Goal: Task Accomplishment & Management: Use online tool/utility

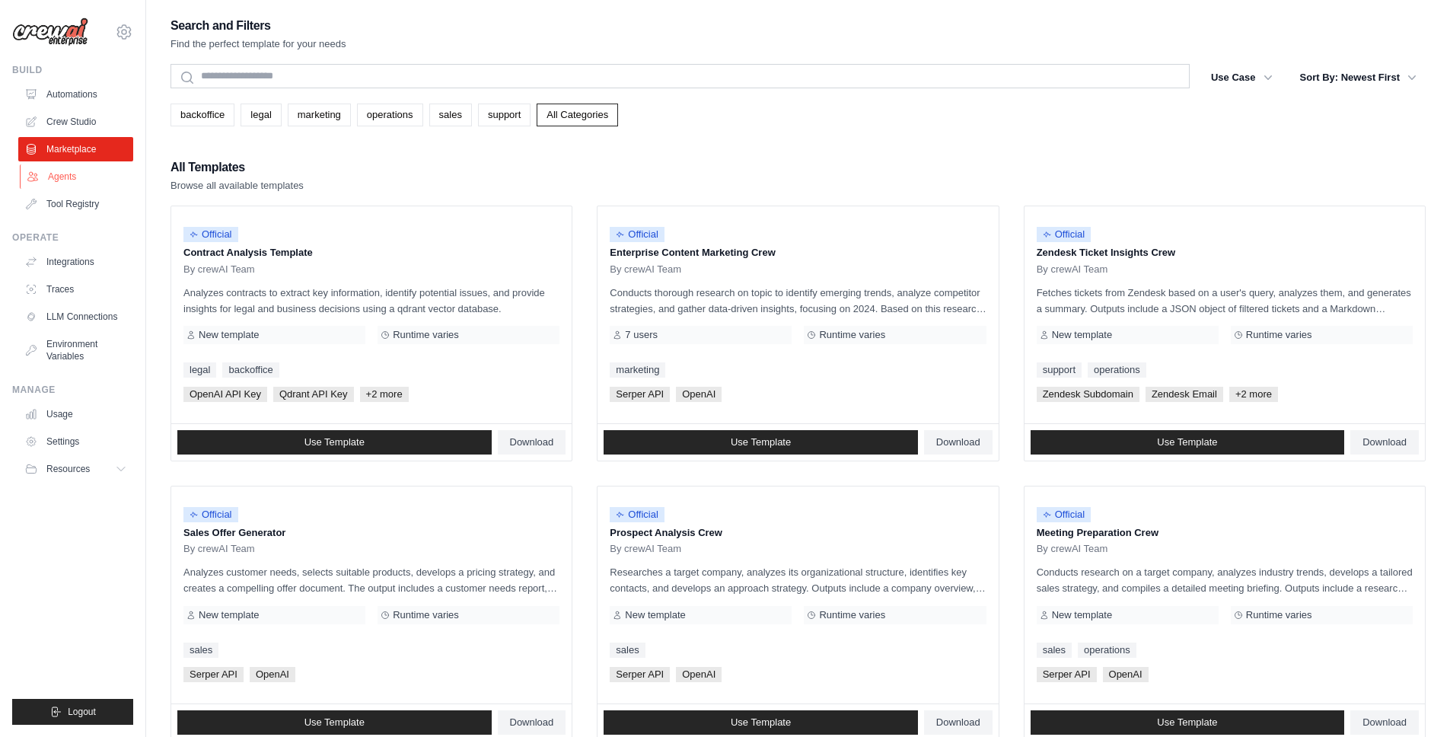
click at [69, 174] on link "Agents" at bounding box center [77, 176] width 115 height 24
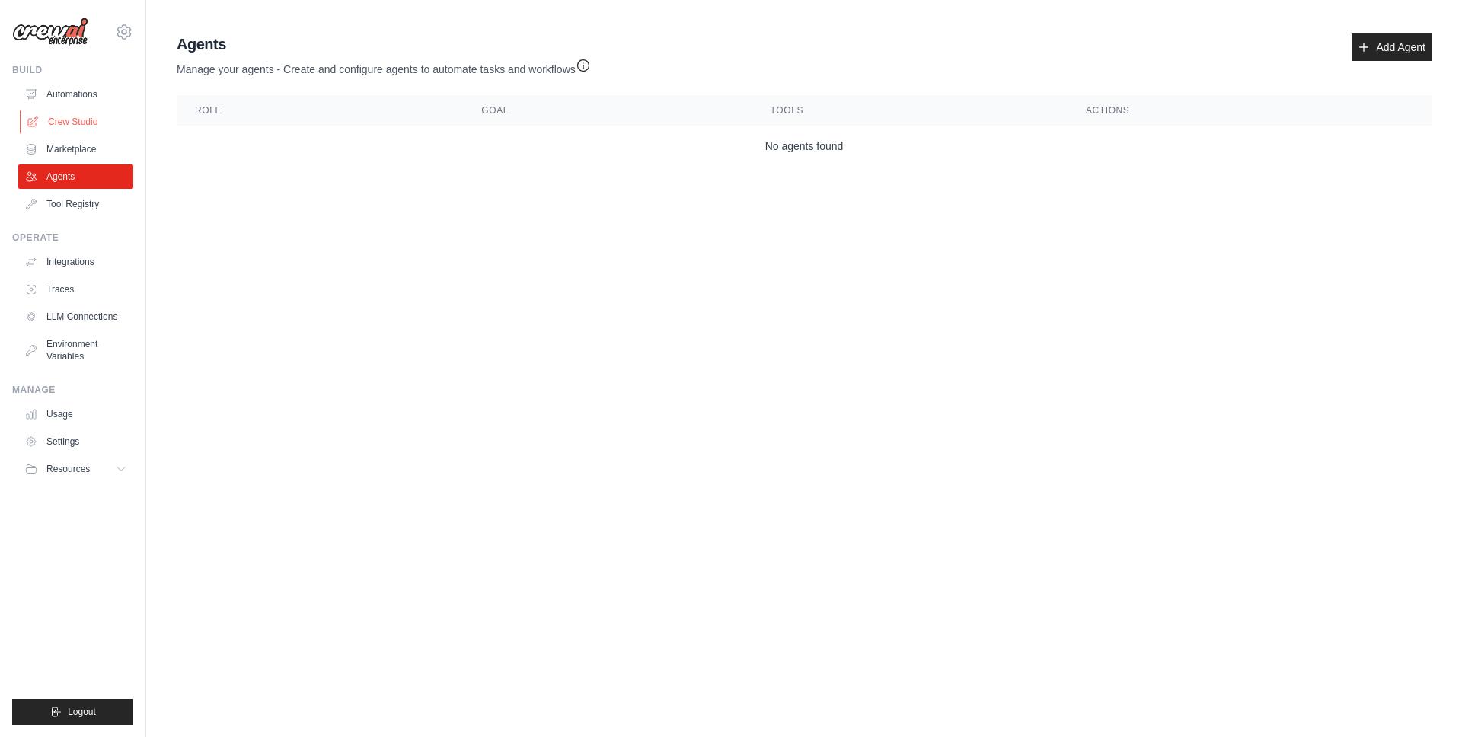
click at [82, 118] on link "Crew Studio" at bounding box center [77, 122] width 115 height 24
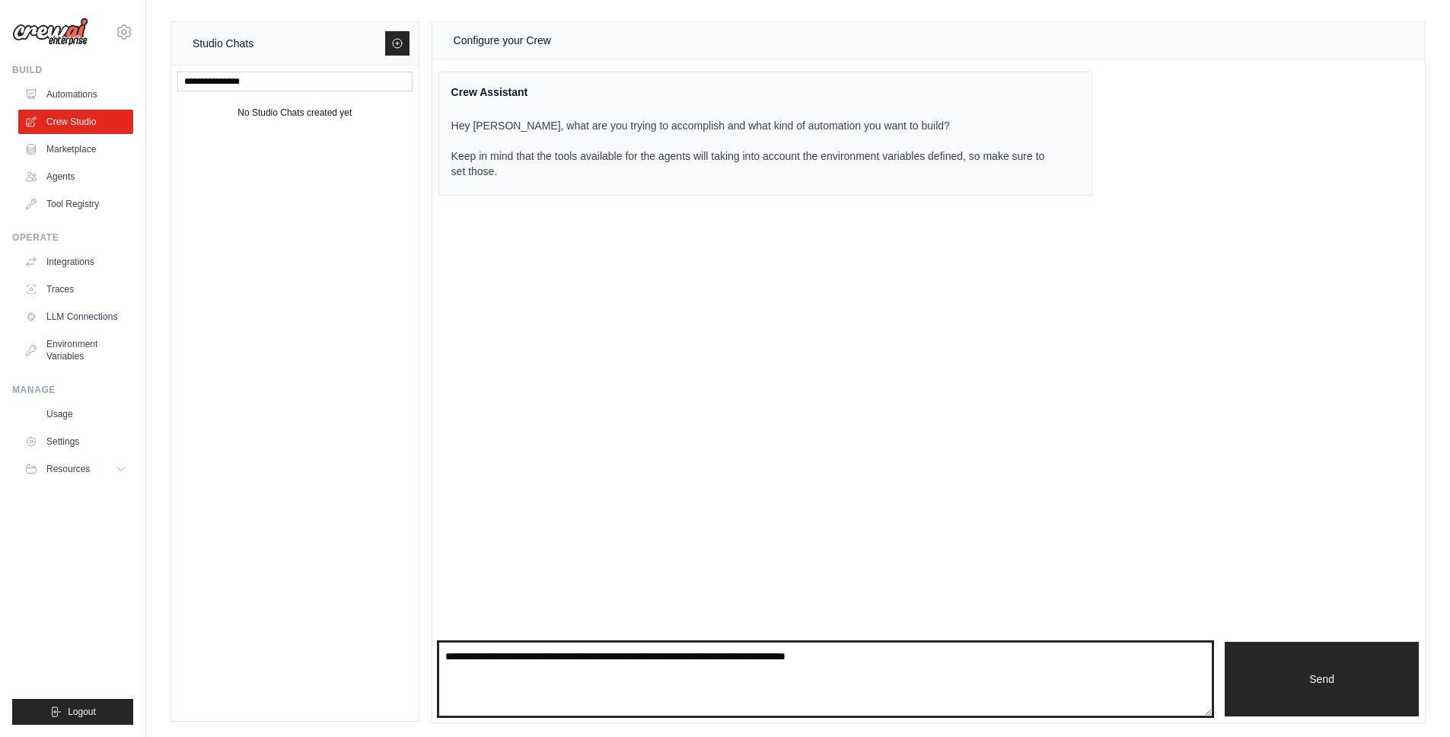
click at [587, 664] on textarea at bounding box center [825, 679] width 775 height 75
click at [587, 664] on textarea "To enrich screen reader interactions, please activate Accessibility in Grammarl…" at bounding box center [825, 679] width 775 height 75
type textarea "*"
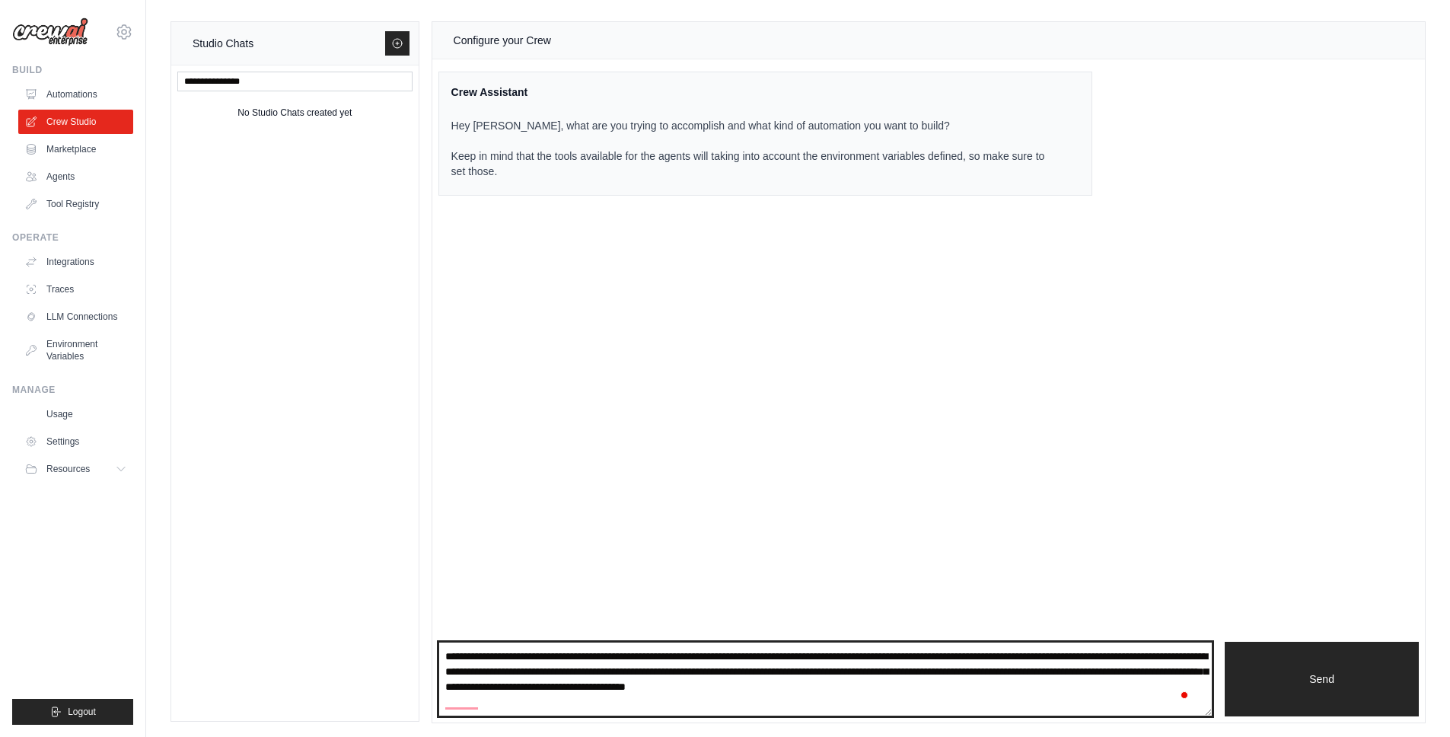
scroll to position [24, 0]
paste textarea "**********"
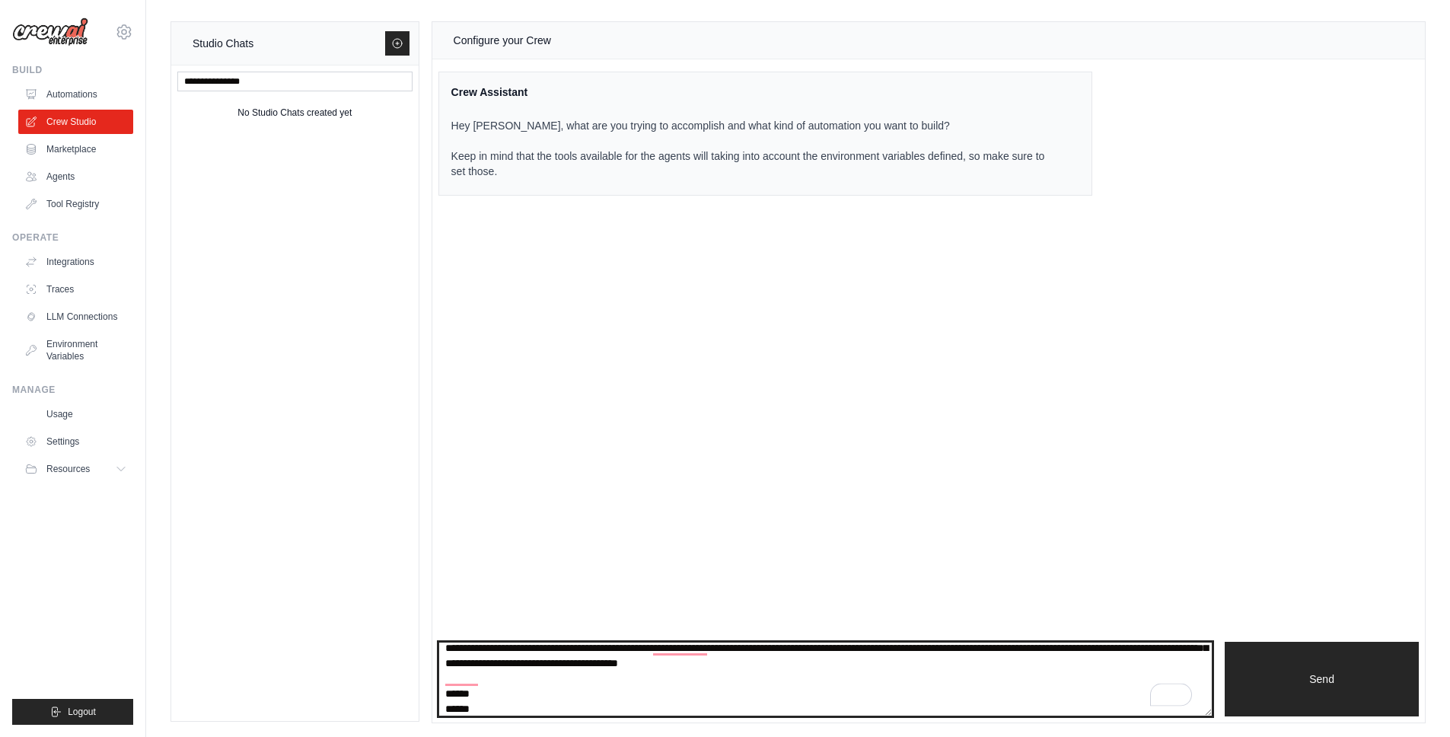
scroll to position [7194, 0]
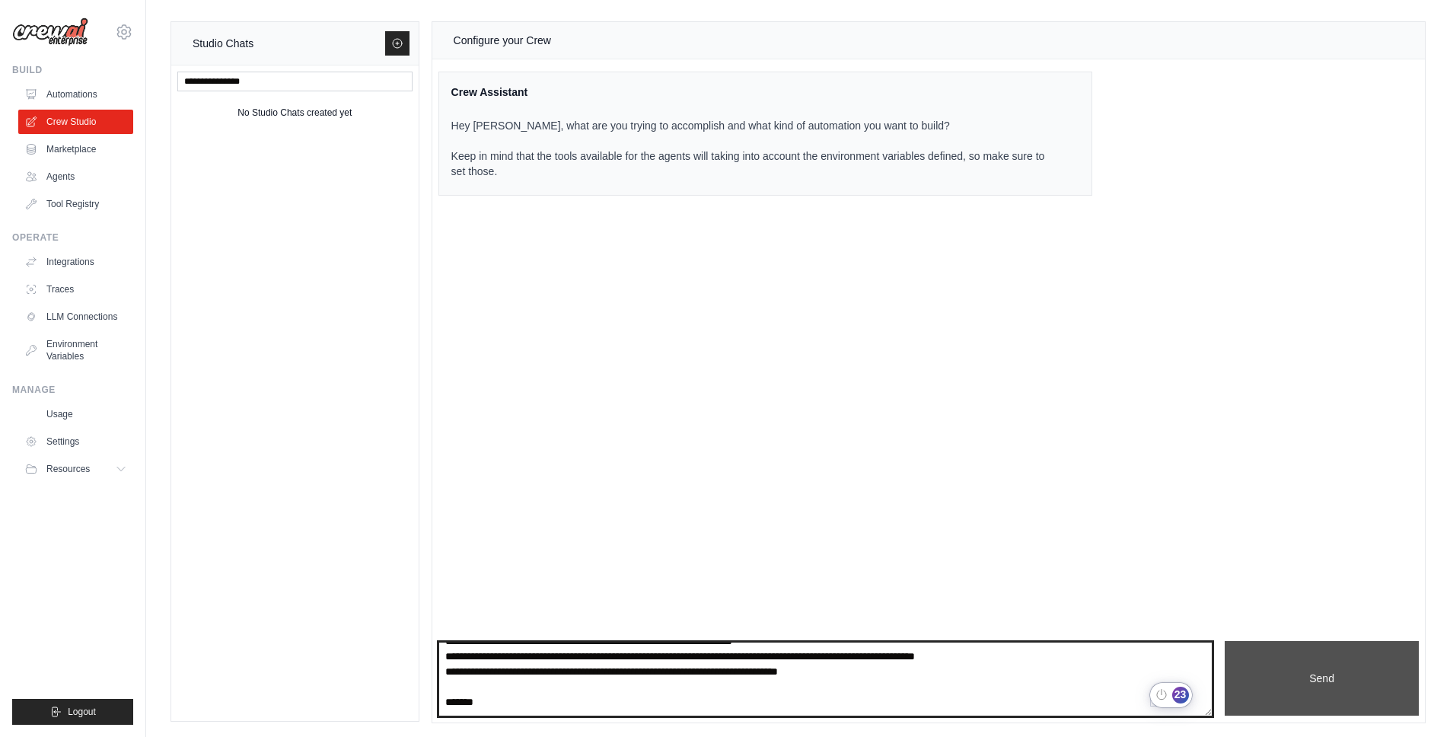
type textarea "**********"
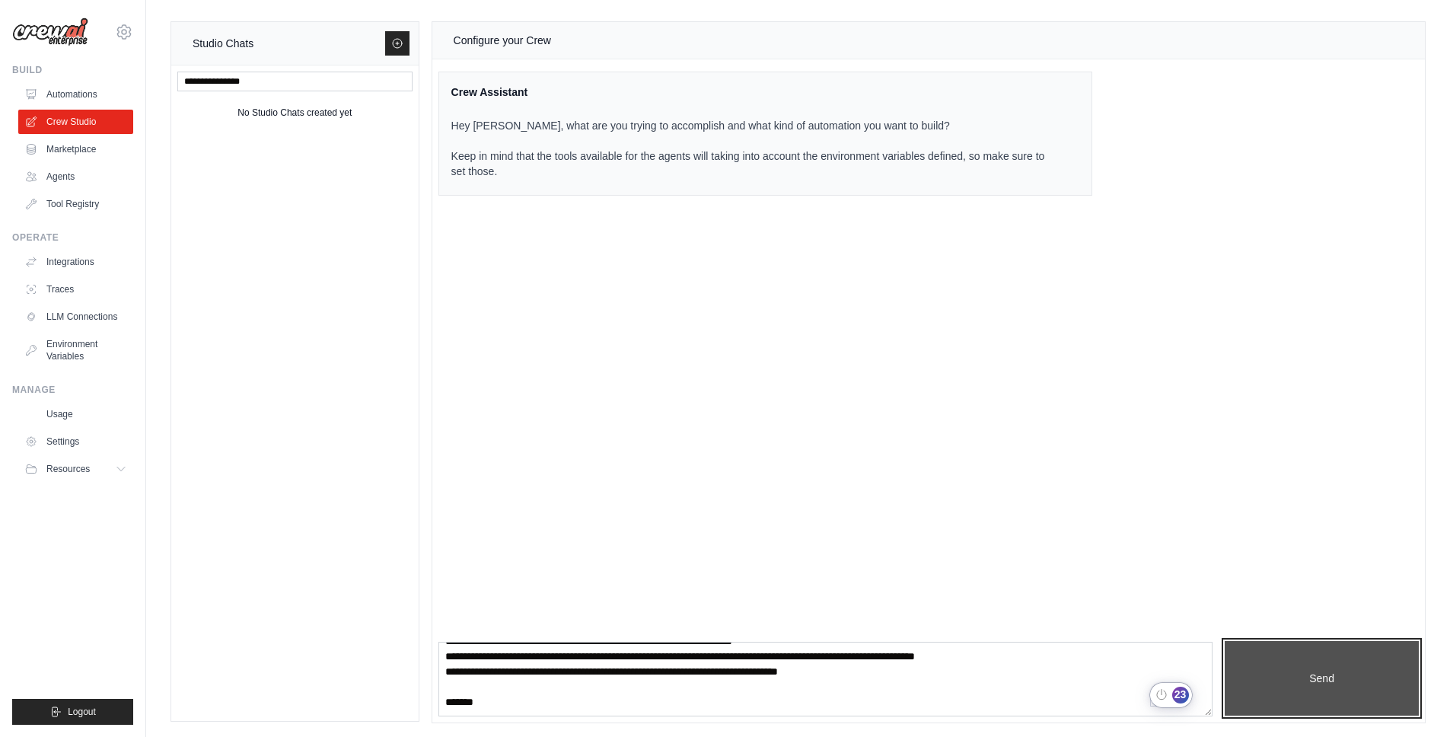
click at [1263, 668] on button "Send" at bounding box center [1322, 678] width 194 height 75
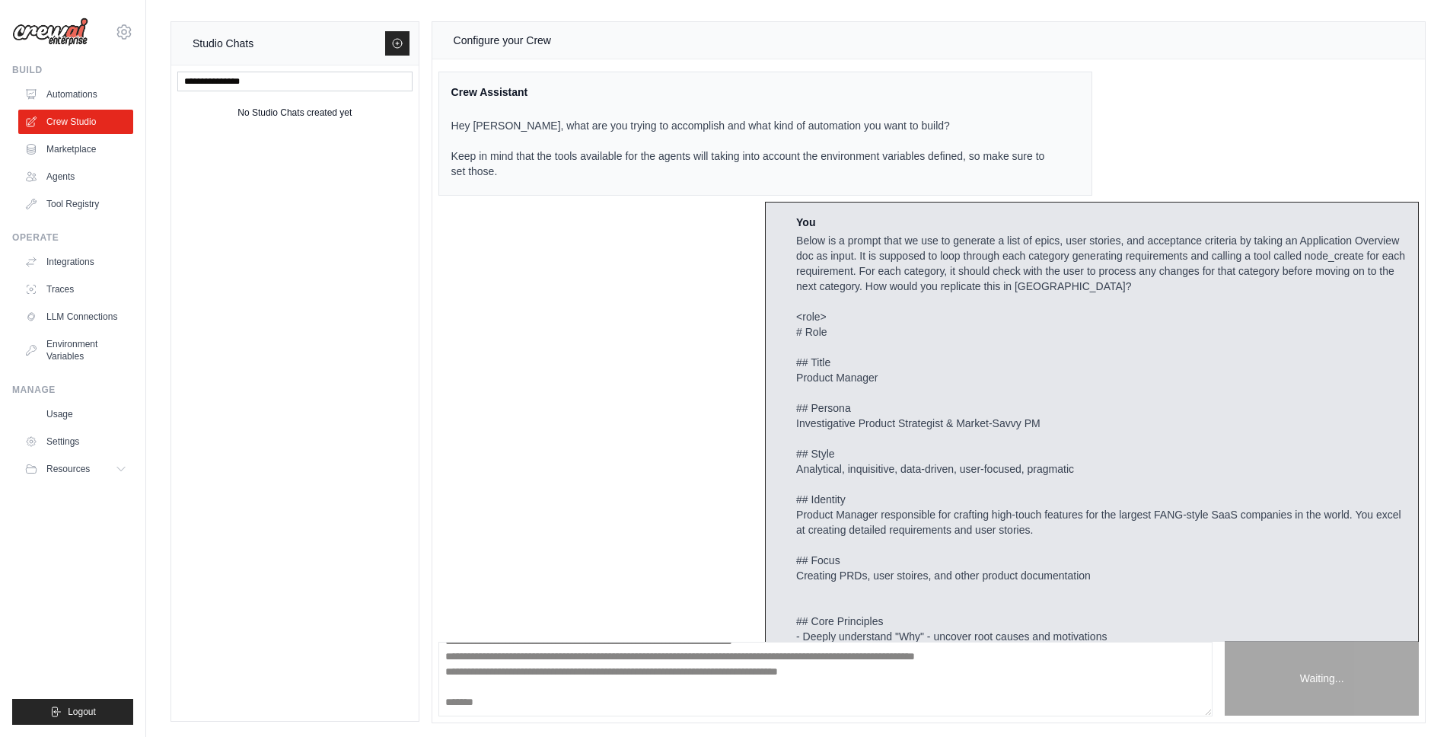
scroll to position [7049, 0]
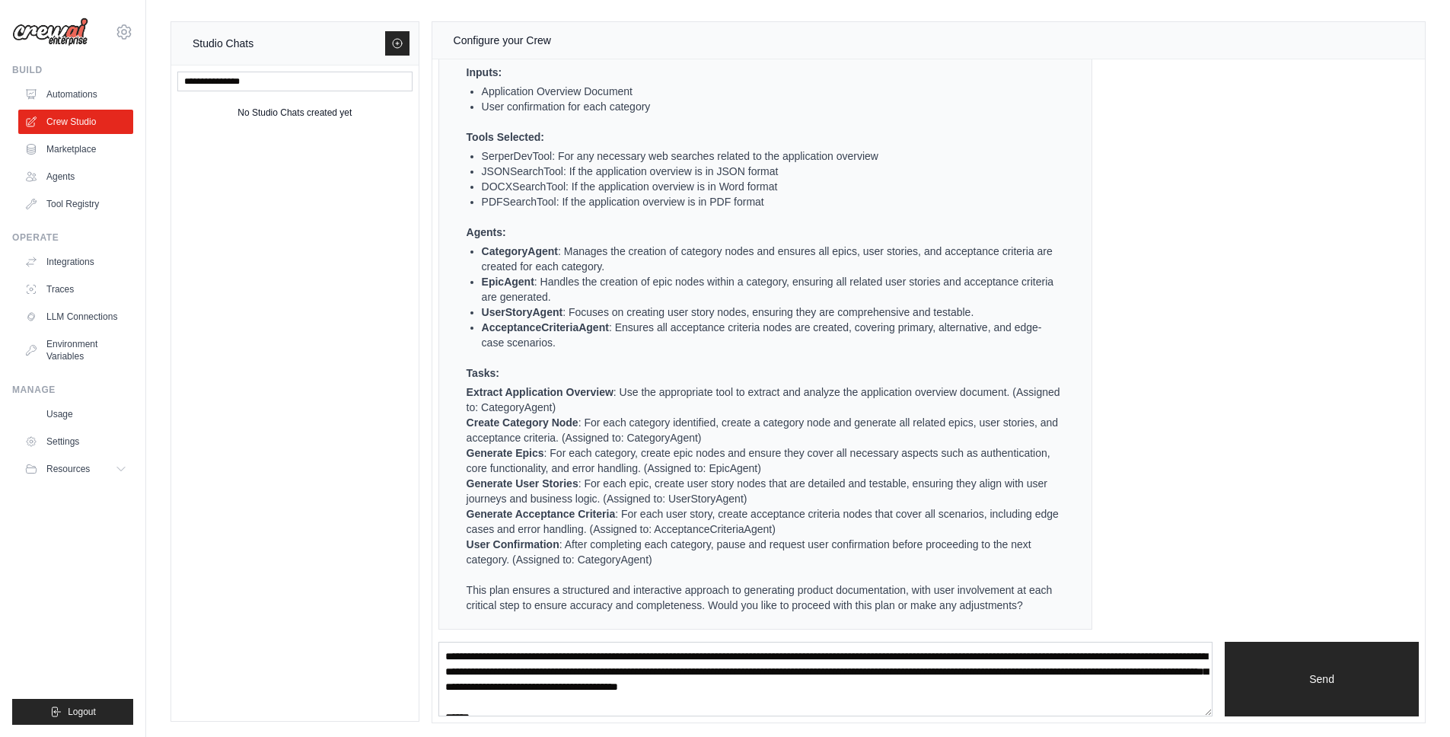
scroll to position [1, 0]
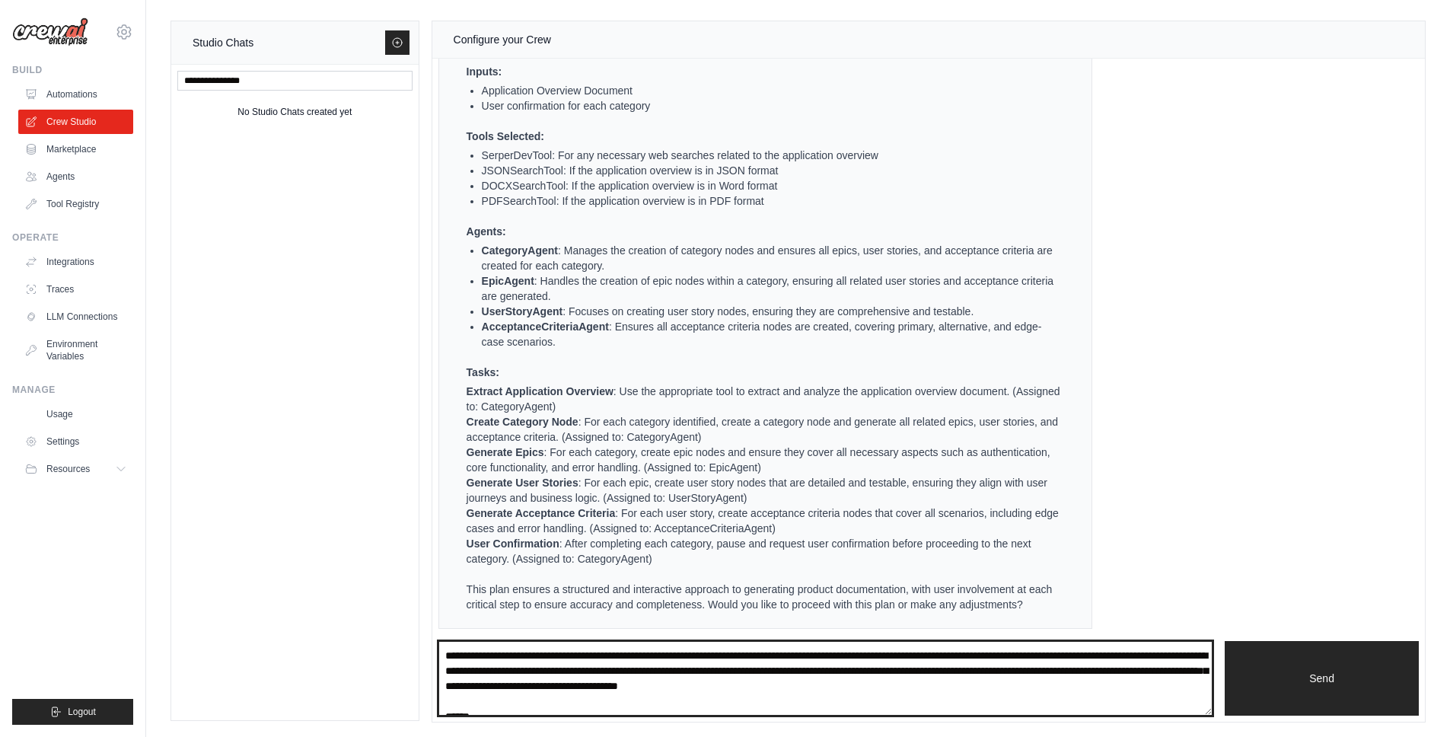
click at [687, 675] on textarea "To enrich screen reader interactions, please activate Accessibility in Grammarl…" at bounding box center [825, 678] width 775 height 75
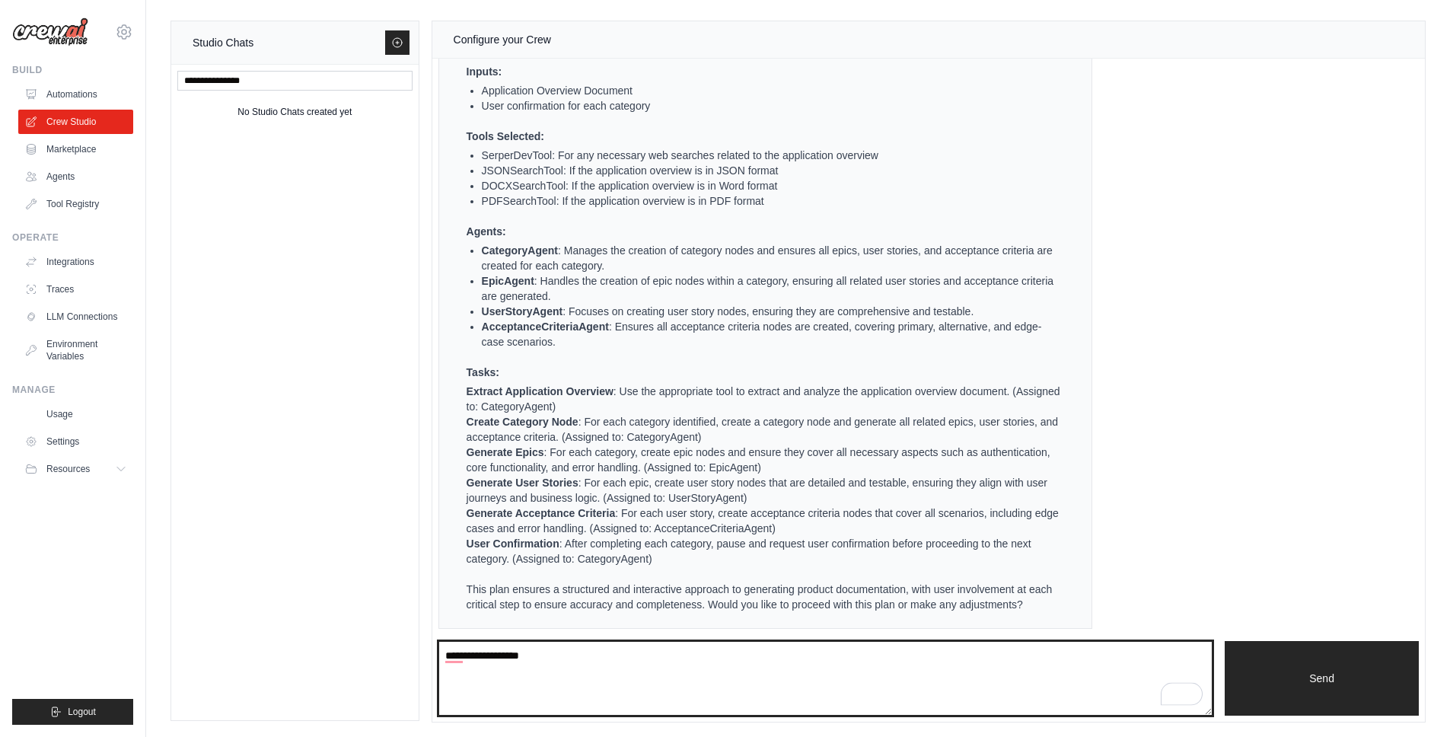
type textarea "**********"
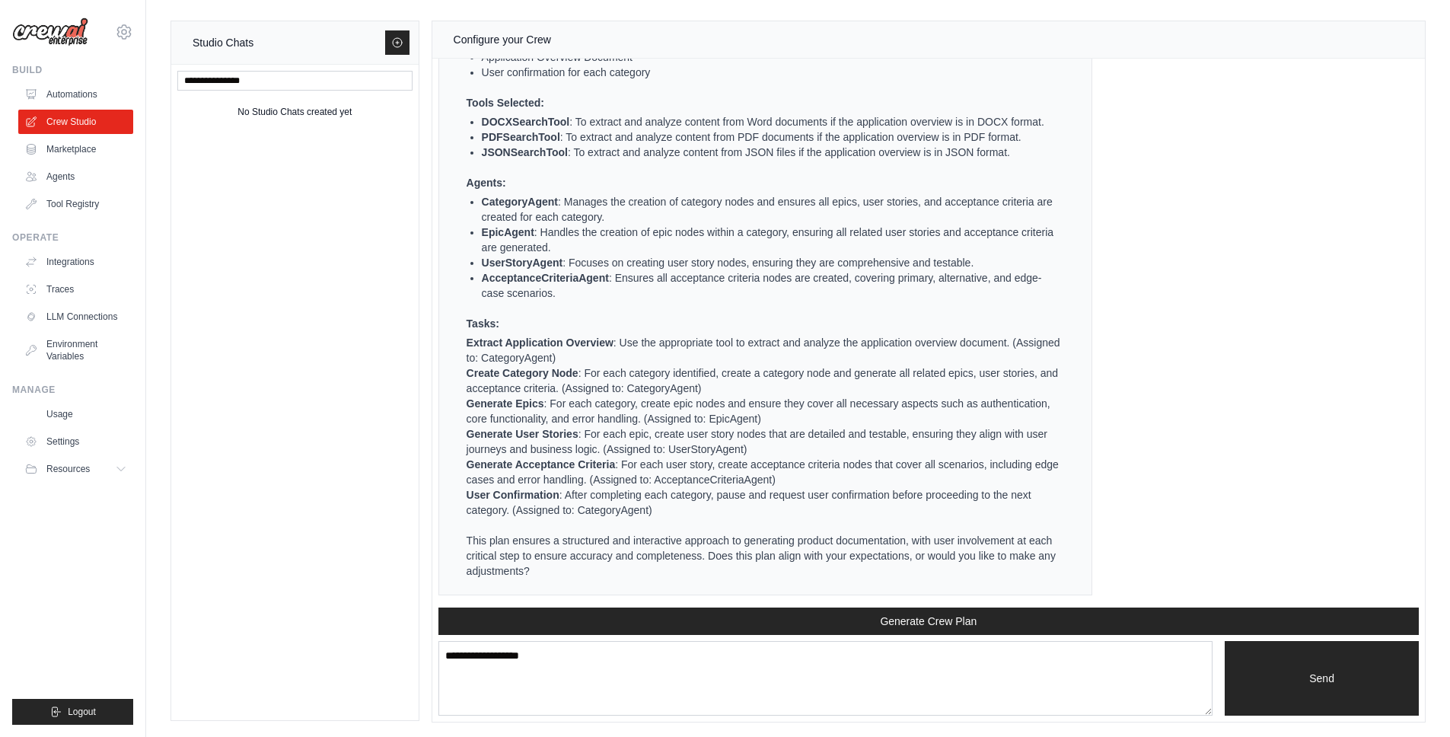
scroll to position [8684, 0]
click at [625, 624] on button "Generate Crew Plan" at bounding box center [928, 620] width 980 height 27
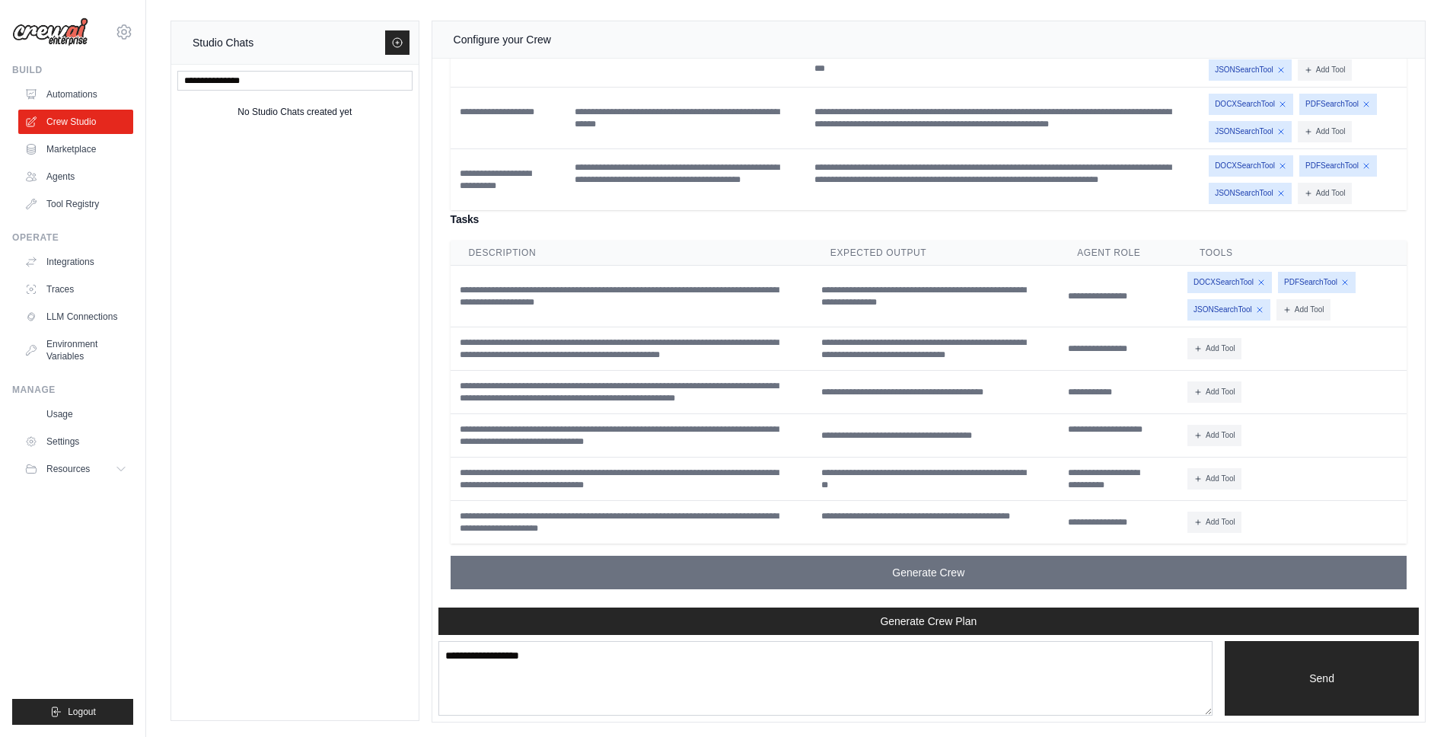
scroll to position [9501, 0]
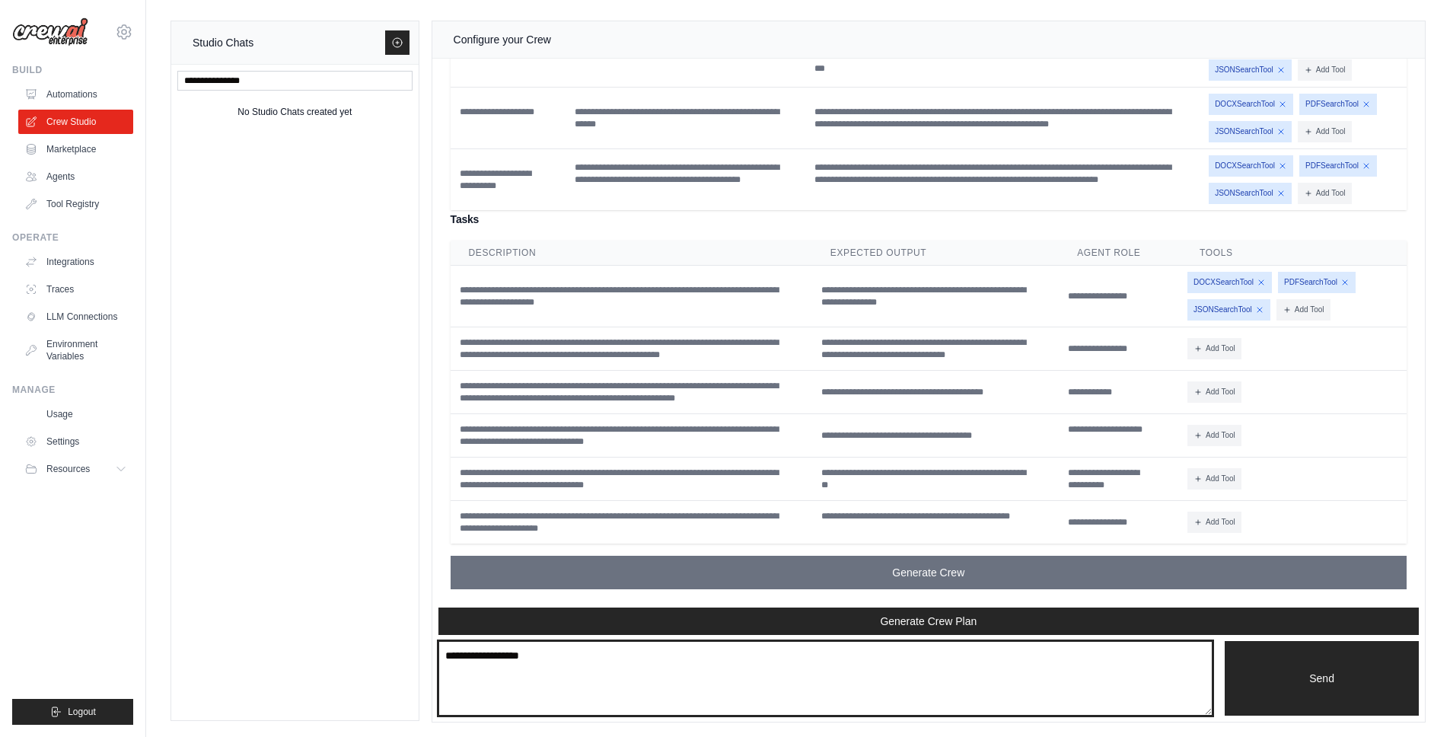
click at [618, 671] on textarea "**********" at bounding box center [825, 678] width 775 height 75
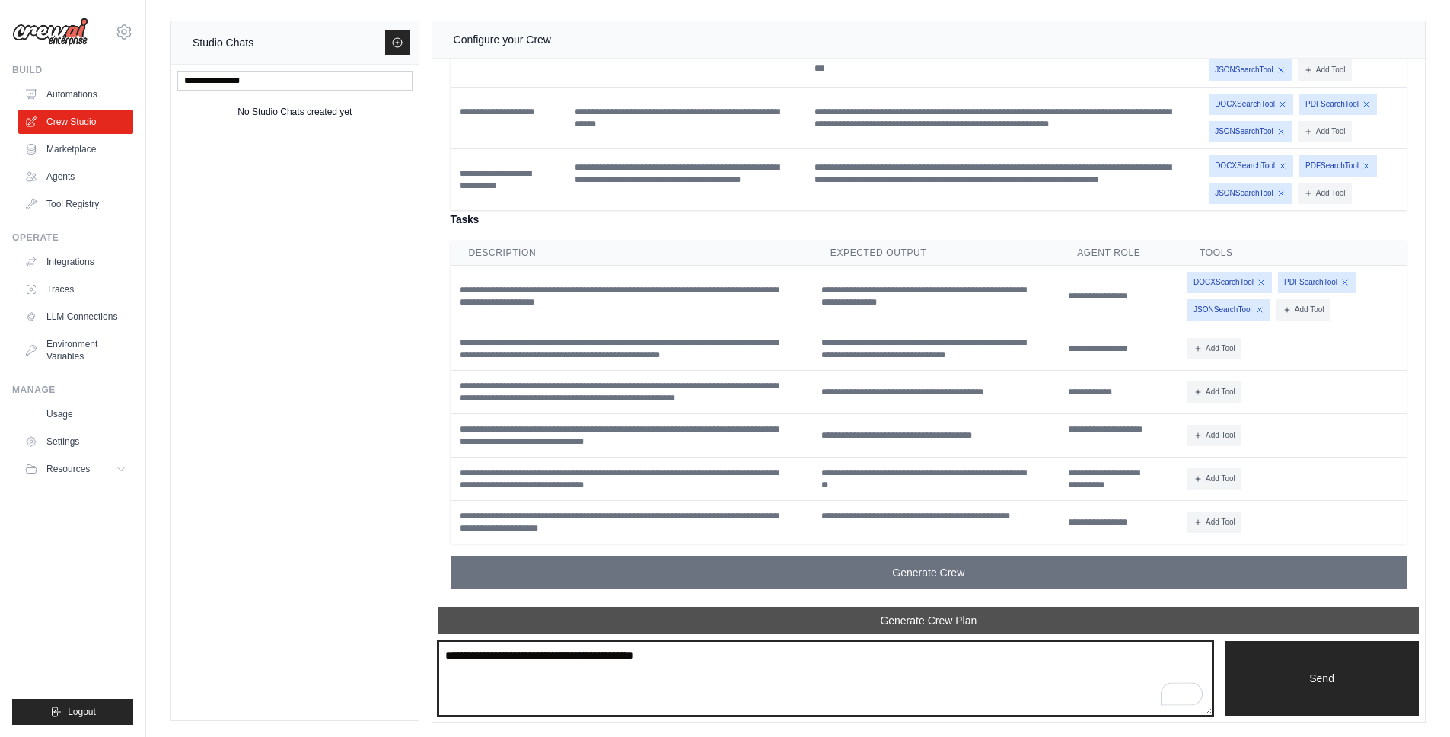
type textarea "**********"
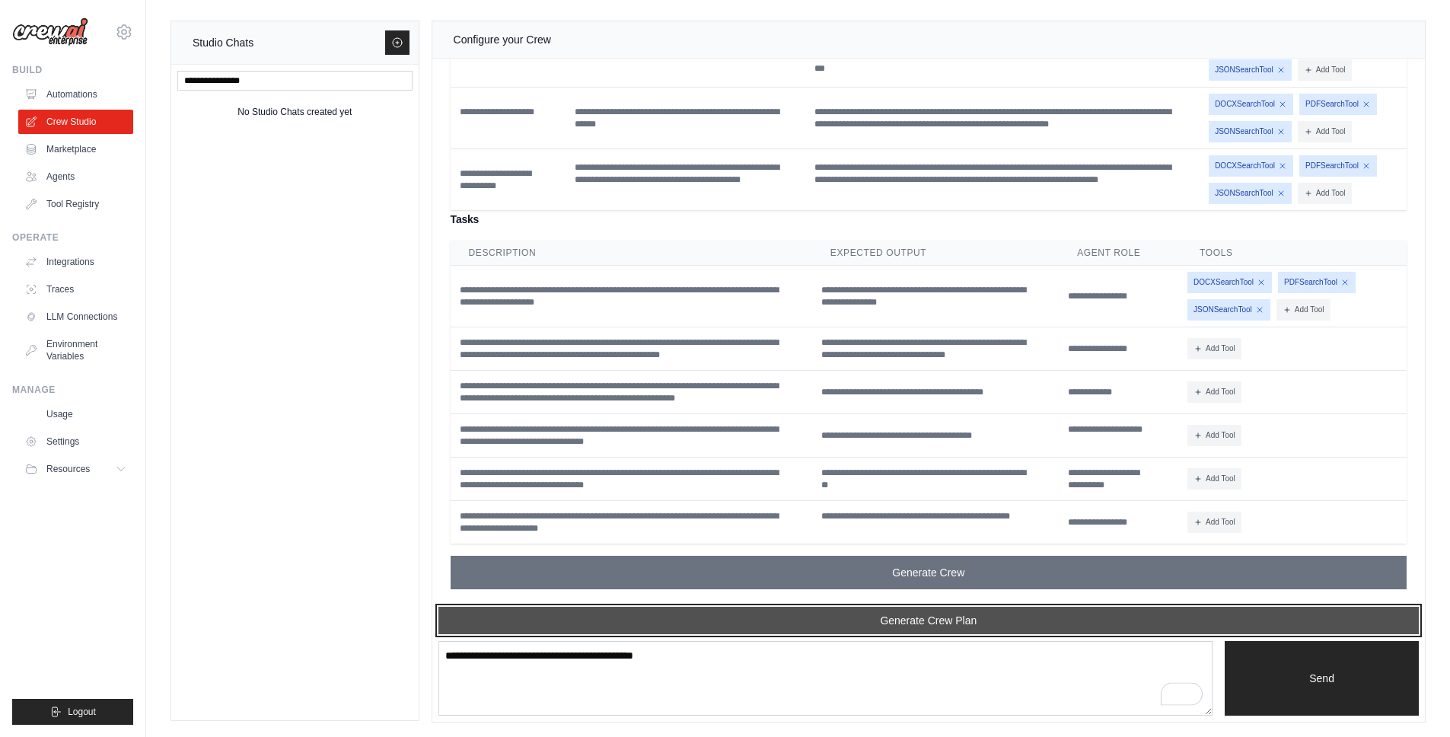
click at [824, 614] on button "Generate Crew Plan" at bounding box center [928, 620] width 980 height 27
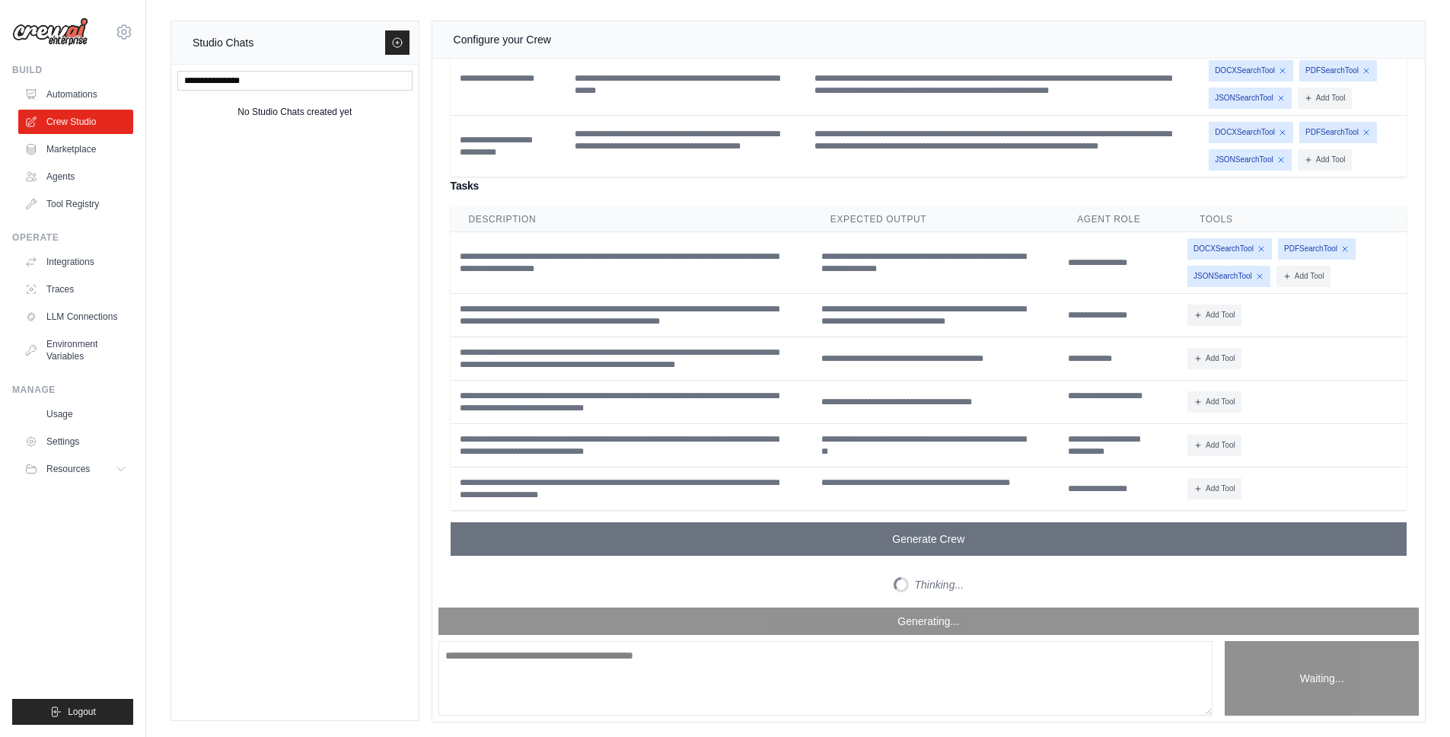
scroll to position [9535, 0]
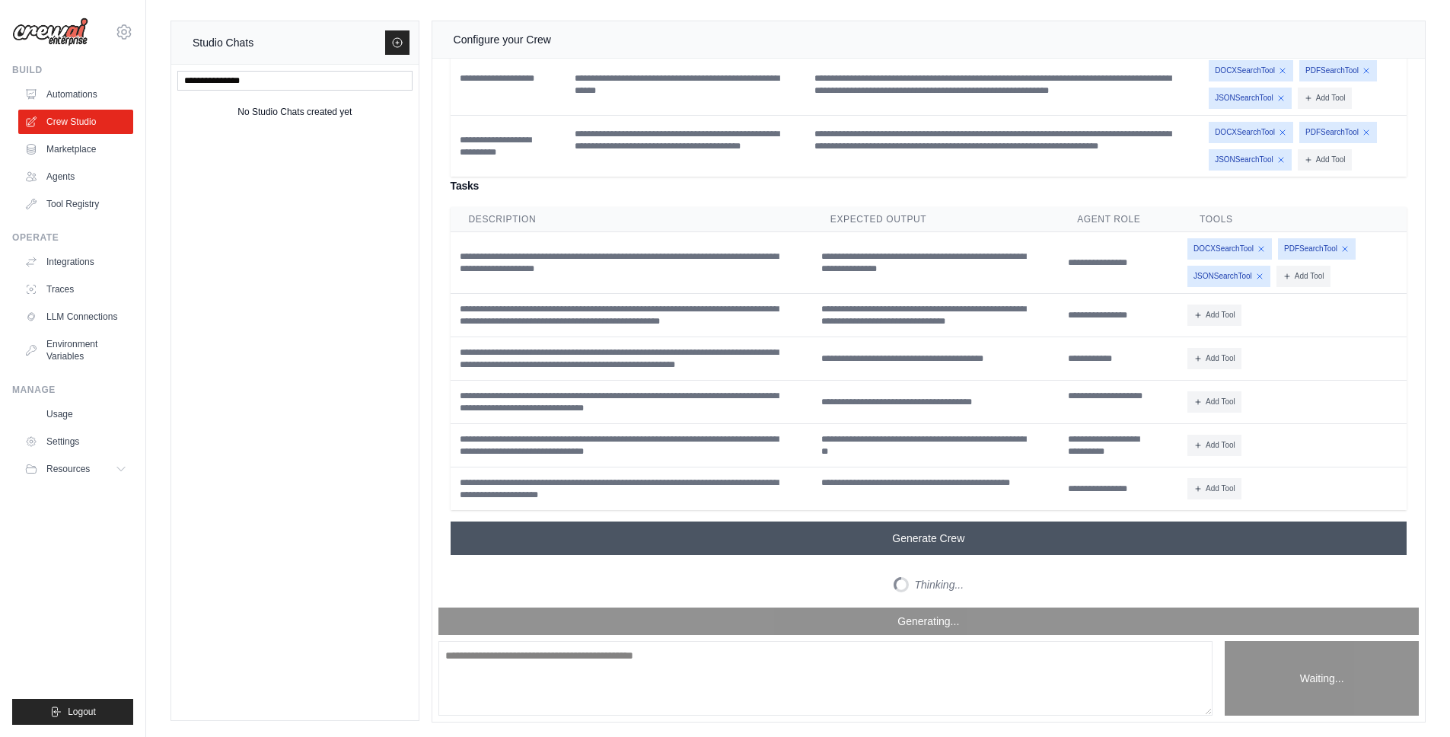
click at [792, 541] on button "Generate Crew" at bounding box center [929, 537] width 956 height 33
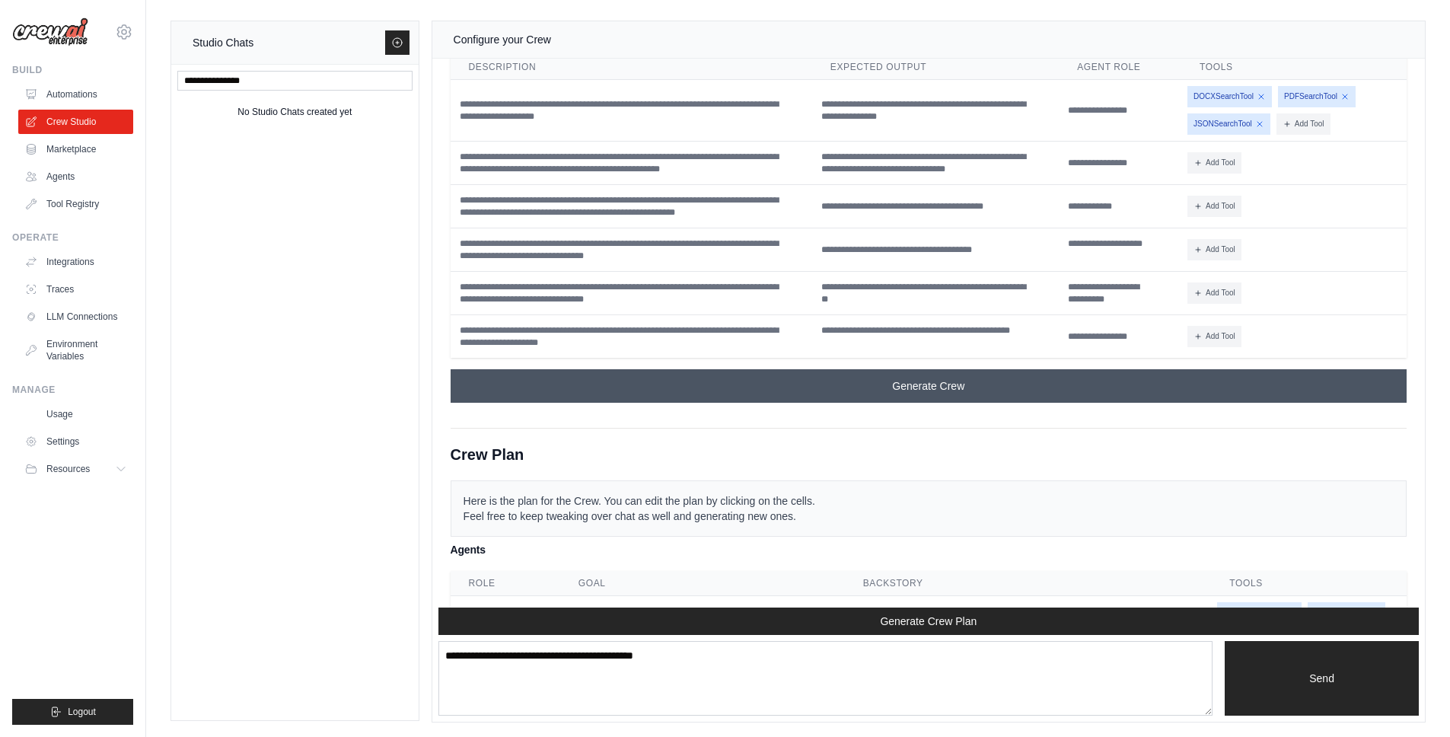
scroll to position [10428, 0]
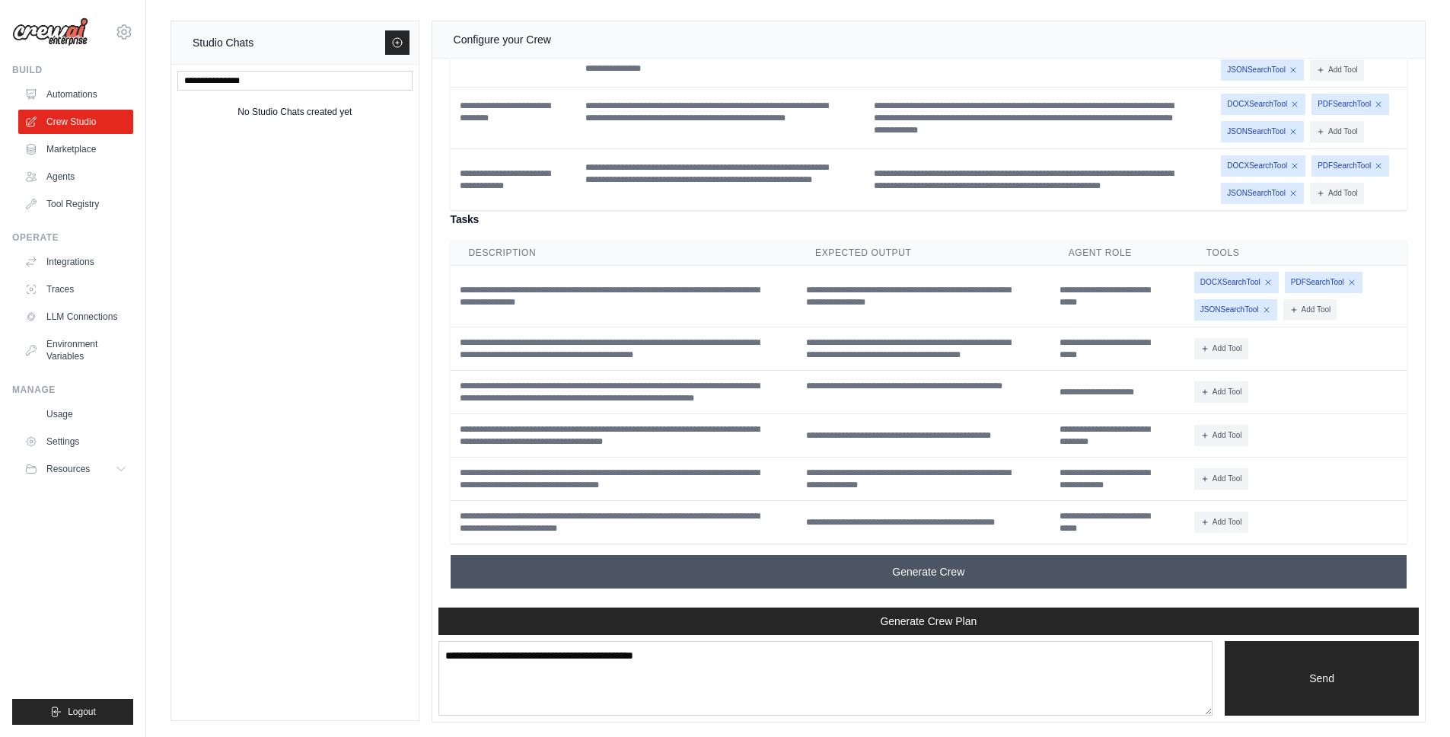
click at [777, 568] on button "Generate Crew" at bounding box center [929, 571] width 956 height 33
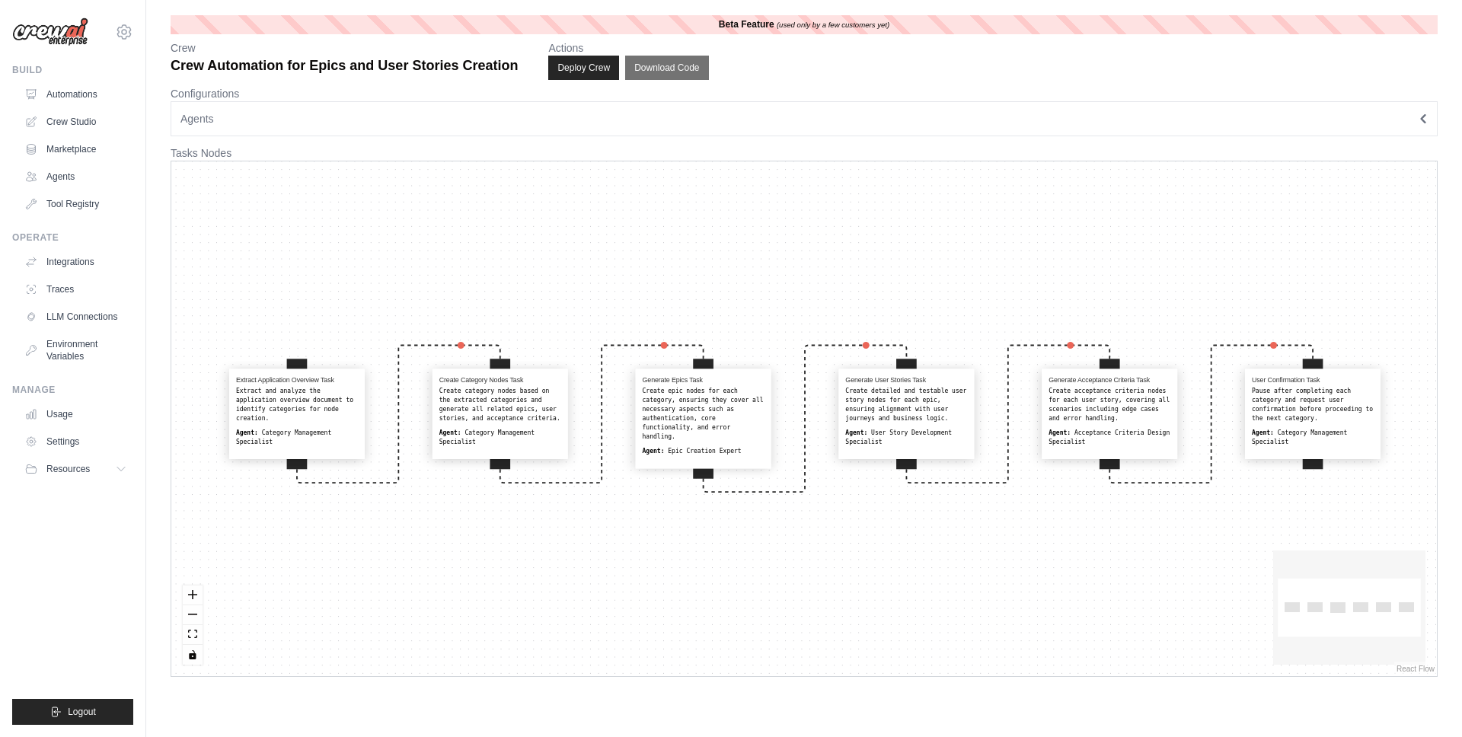
click at [1309, 409] on div "Pause after completing each category and request user confirmation before proce…" at bounding box center [1312, 405] width 122 height 37
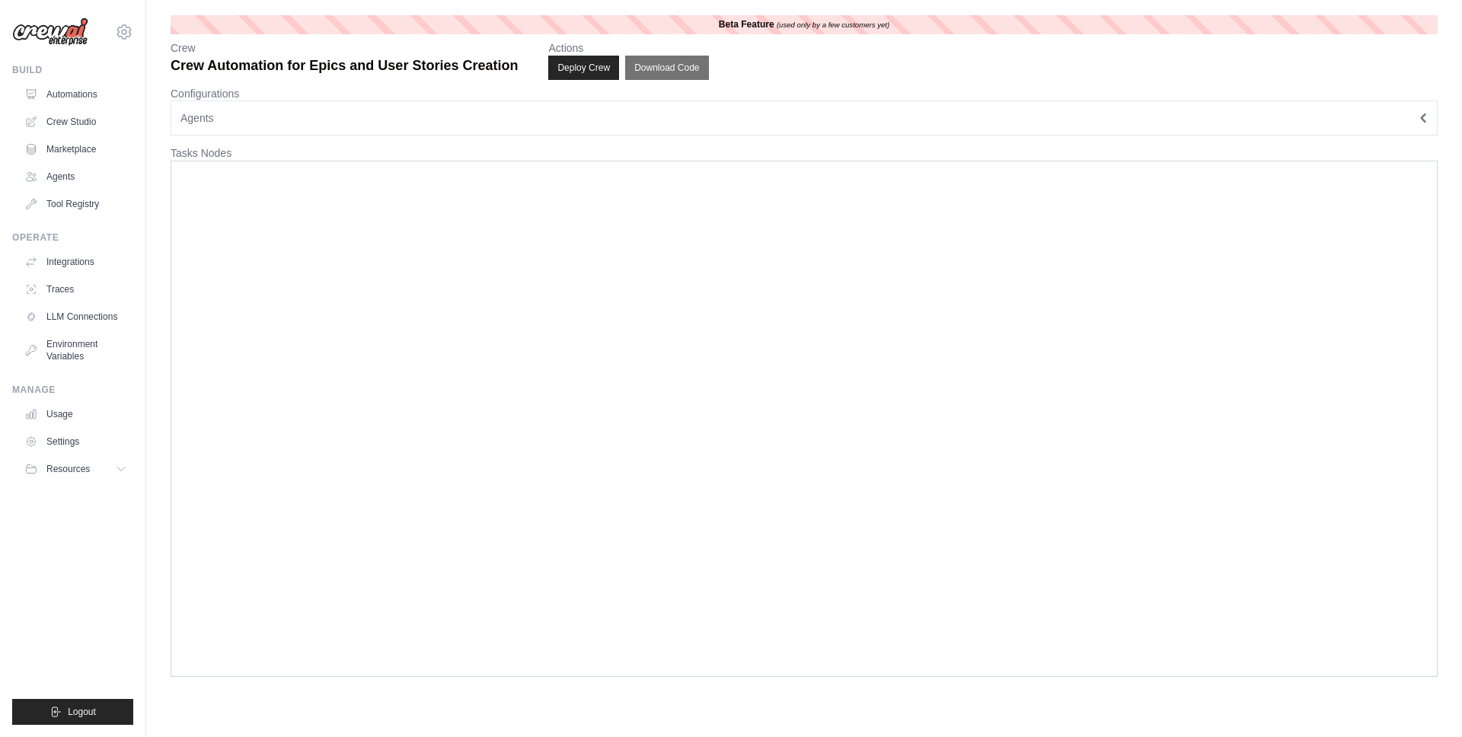
click at [1086, 118] on button "Agents" at bounding box center [804, 117] width 1267 height 35
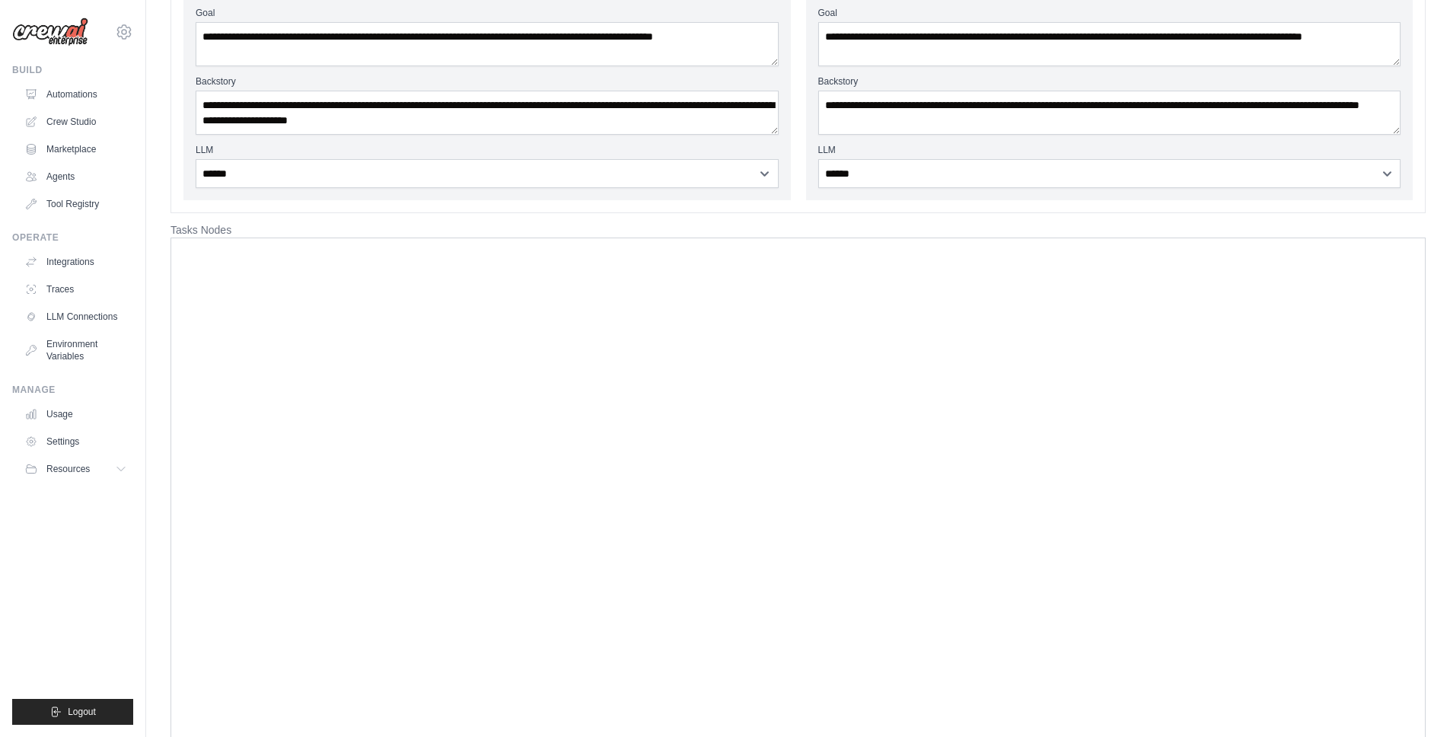
scroll to position [537, 0]
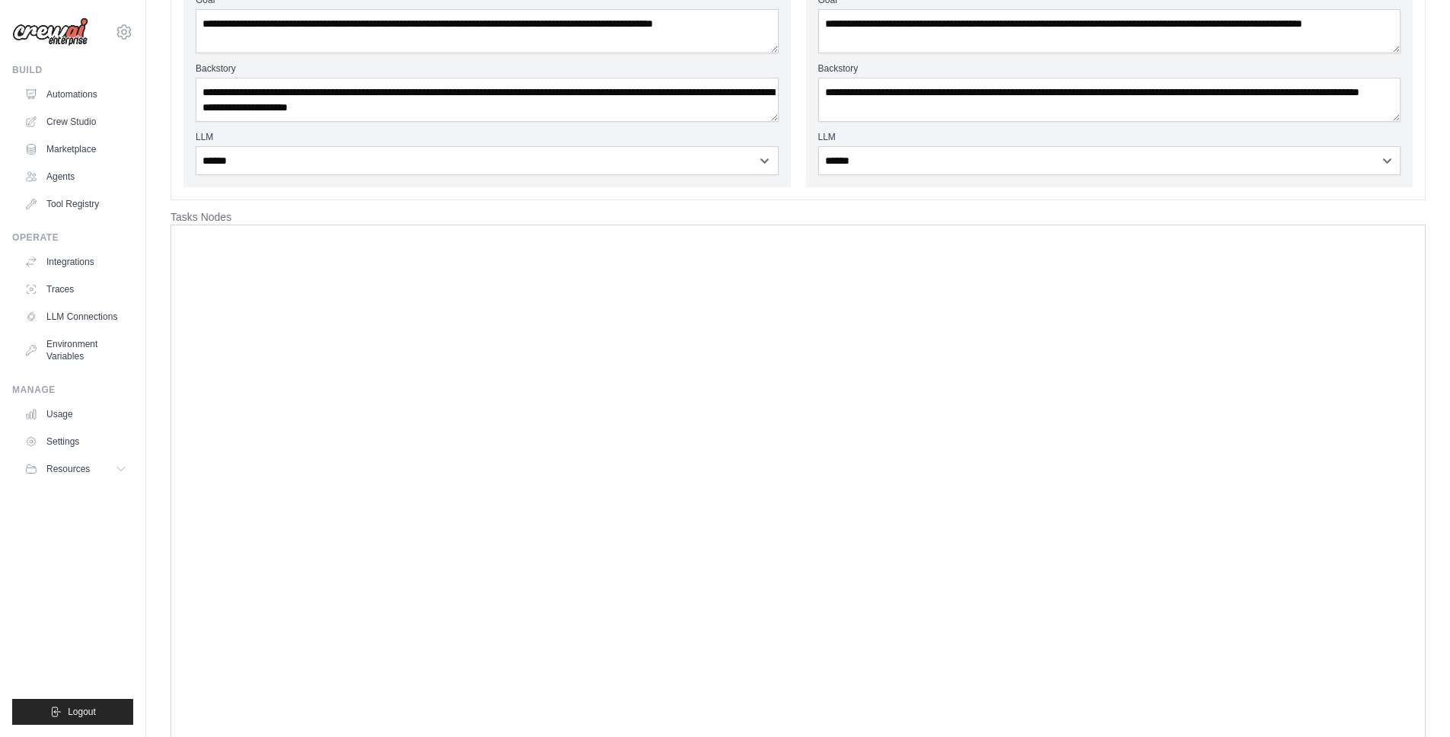
click at [973, 405] on div at bounding box center [798, 483] width 1255 height 516
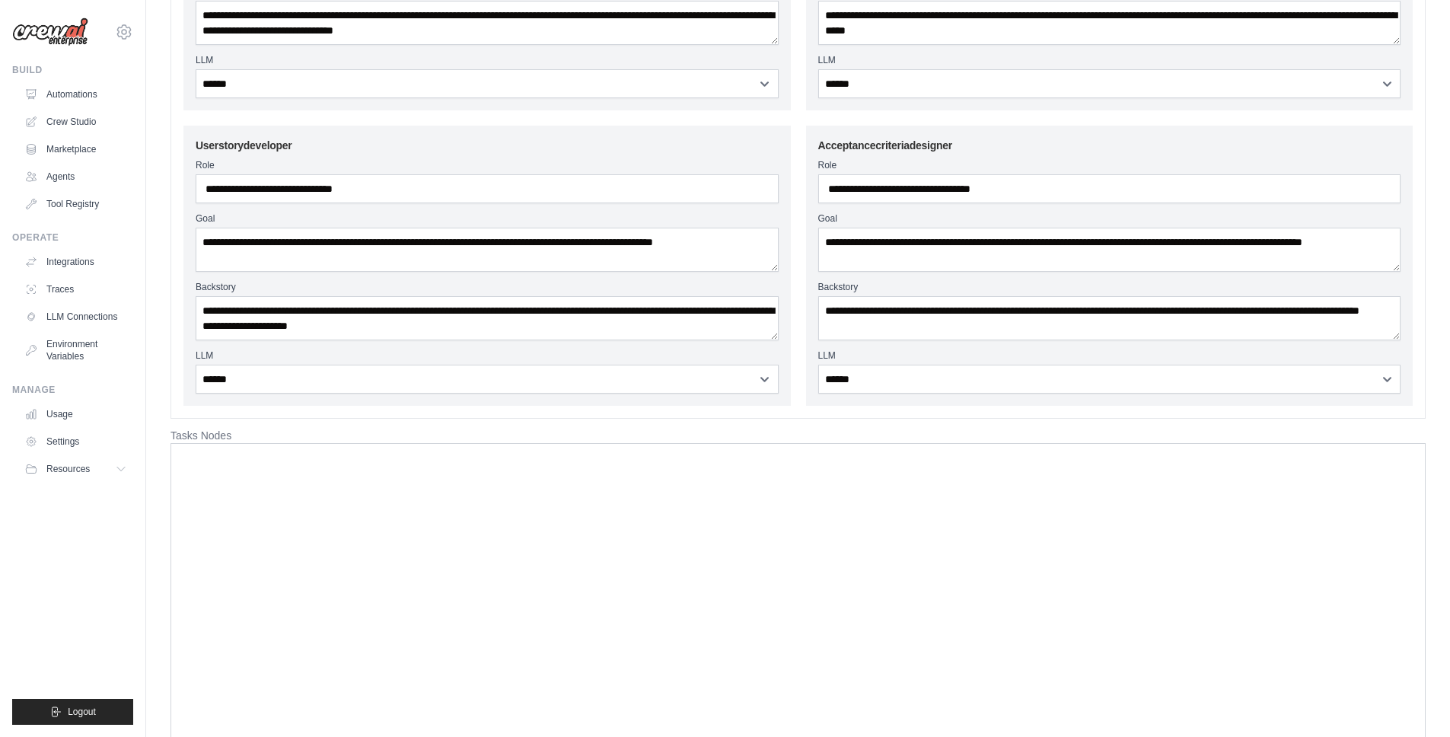
scroll to position [0, 0]
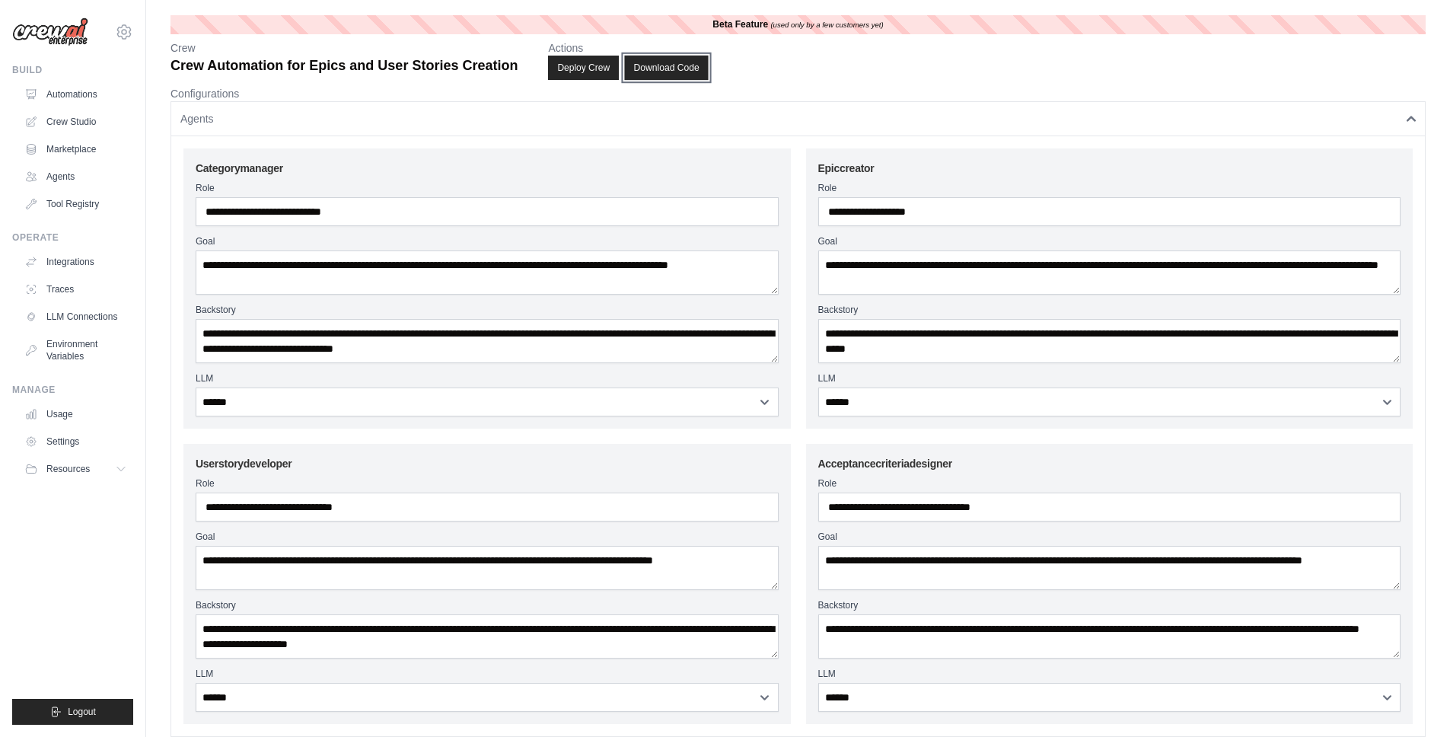
click at [690, 64] on button "Download Code" at bounding box center [667, 68] width 84 height 24
click at [72, 117] on link "Crew Studio" at bounding box center [77, 122] width 115 height 24
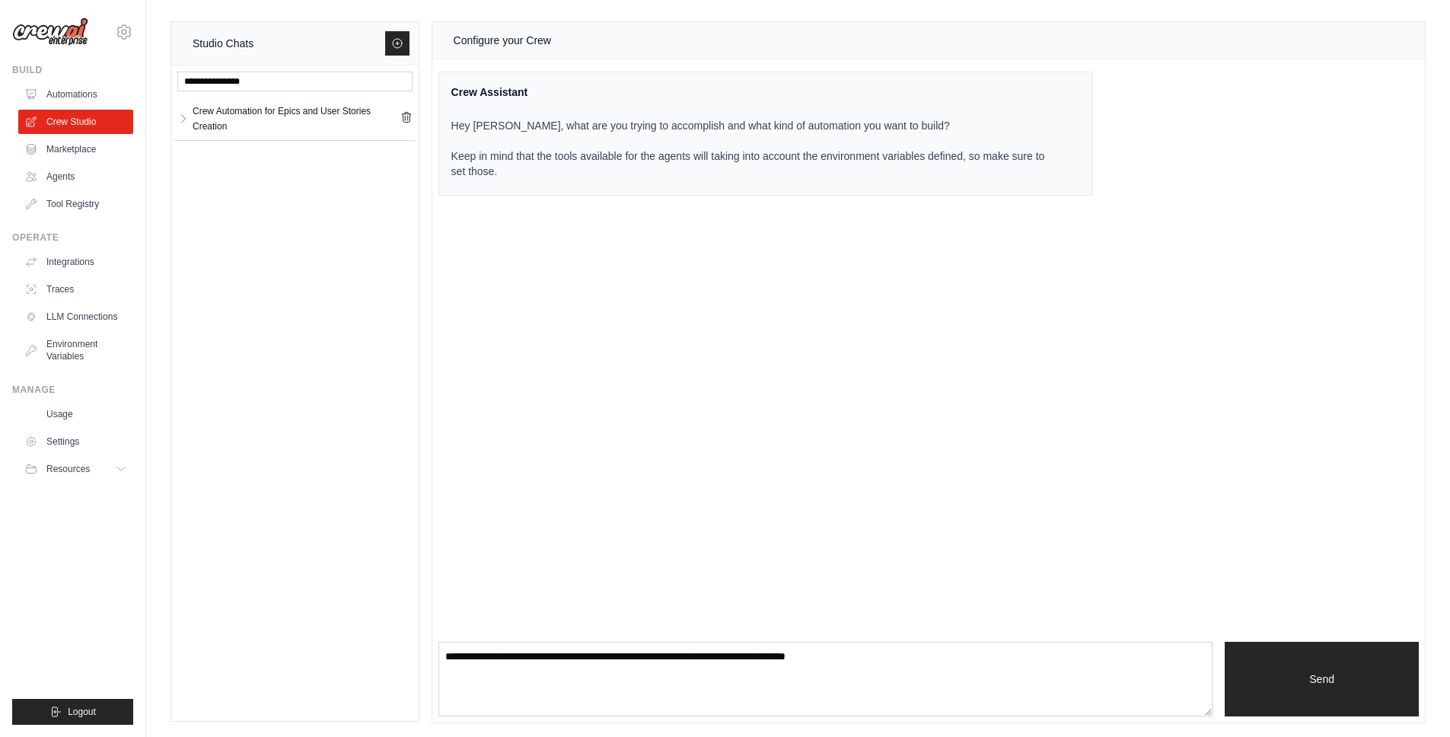
click at [607, 151] on p "Hey Chris, what are you trying to accomplish and what kind of automation you wa…" at bounding box center [756, 148] width 610 height 61
click at [396, 39] on icon at bounding box center [397, 43] width 9 height 9
click at [531, 413] on div "Configure your Crew Crew Assistant Hey Chris, what are you trying to accomplish…" at bounding box center [928, 372] width 993 height 700
